Goal: Transaction & Acquisition: Book appointment/travel/reservation

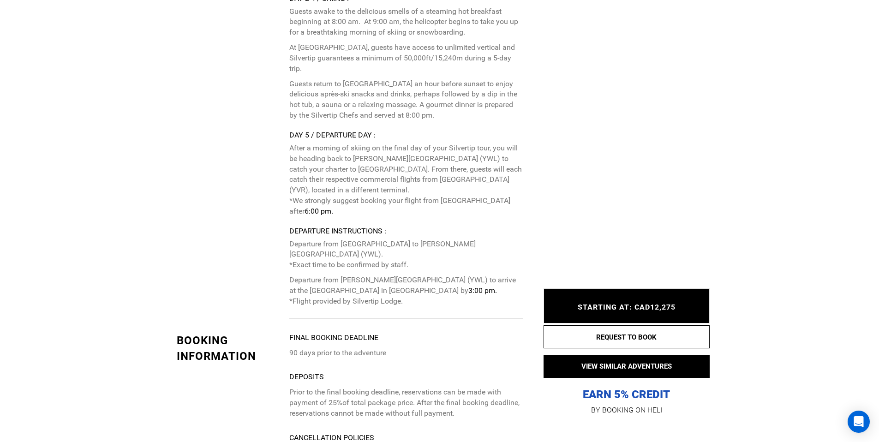
scroll to position [2693, 0]
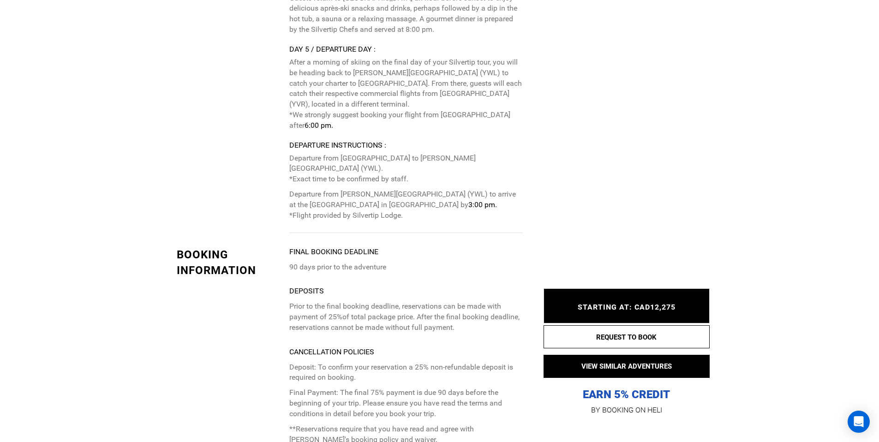
click at [601, 310] on span "STARTING AT: CAD12,275" at bounding box center [626, 307] width 98 height 9
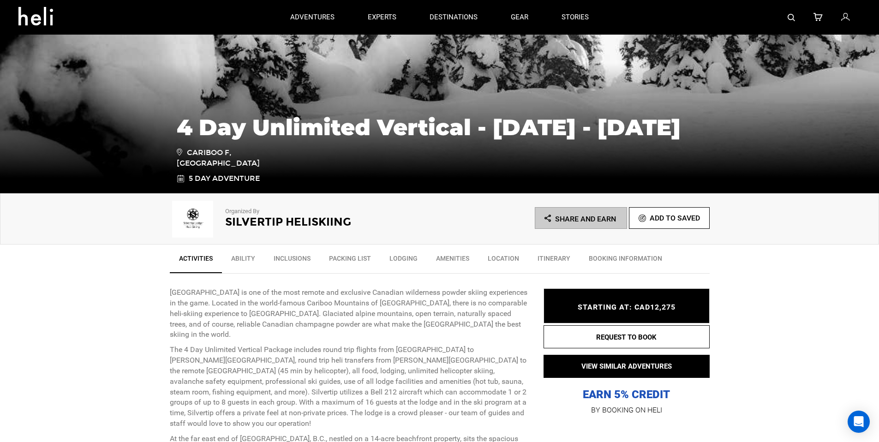
scroll to position [0, 0]
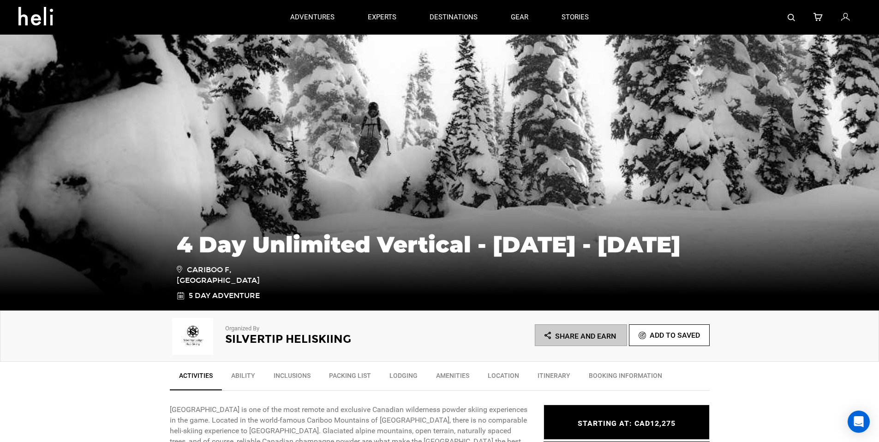
click at [848, 23] on link at bounding box center [846, 17] width 10 height 35
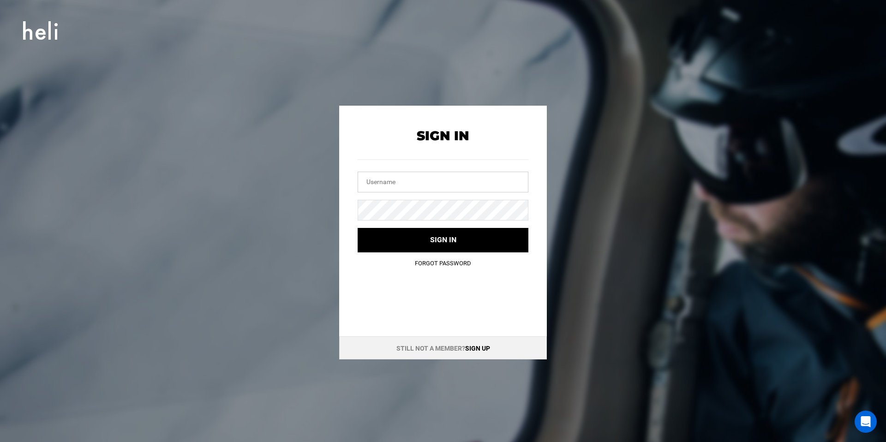
click at [441, 182] on input "text" at bounding box center [442, 182] width 171 height 21
type input "d@[DOMAIN_NAME]"
click at [357, 228] on button "Sign in" at bounding box center [442, 240] width 171 height 24
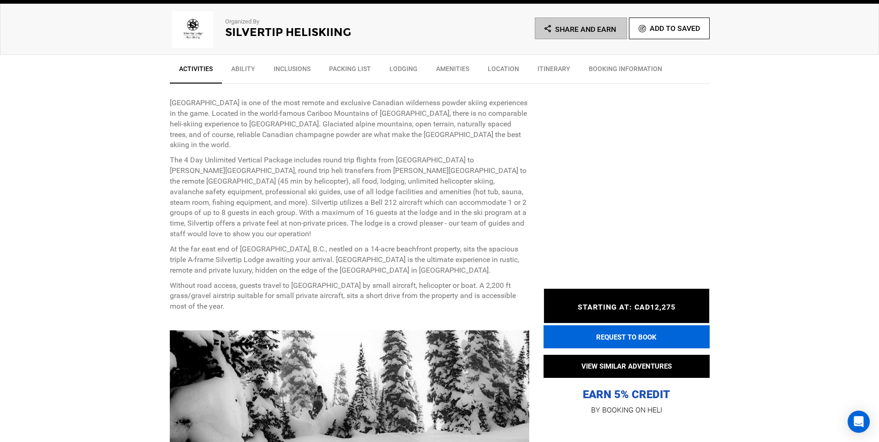
scroll to position [311, 0]
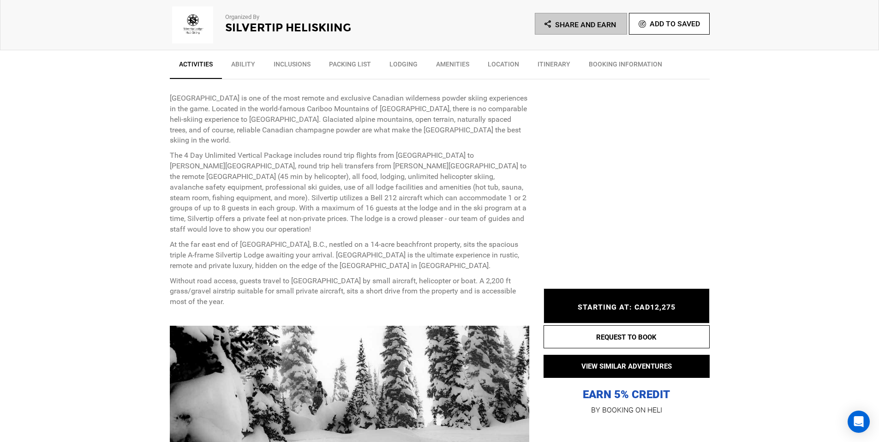
click at [648, 310] on span "STARTING AT: CAD12,275" at bounding box center [626, 307] width 98 height 9
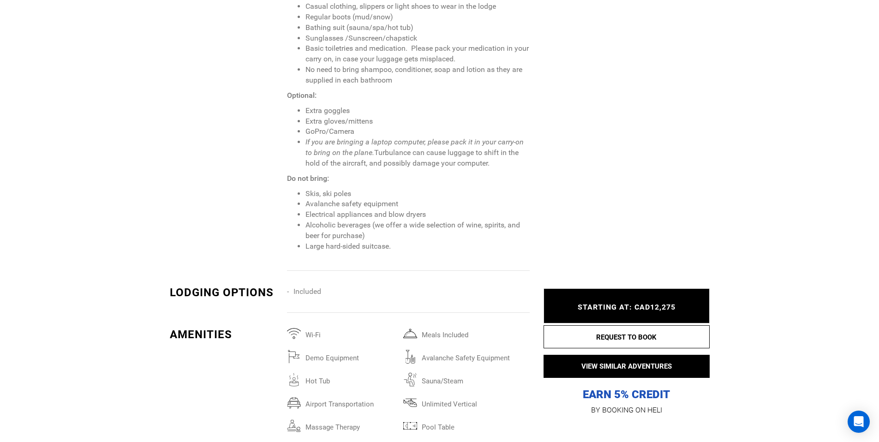
scroll to position [1602, 0]
